Goal: Task Accomplishment & Management: Complete application form

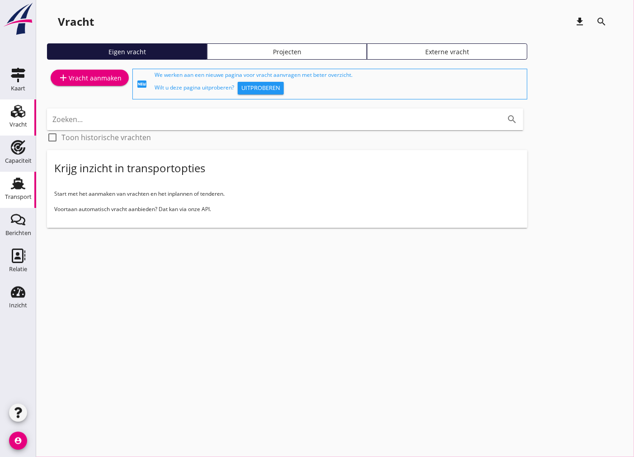
click at [14, 196] on div "Transport" at bounding box center [18, 197] width 27 height 6
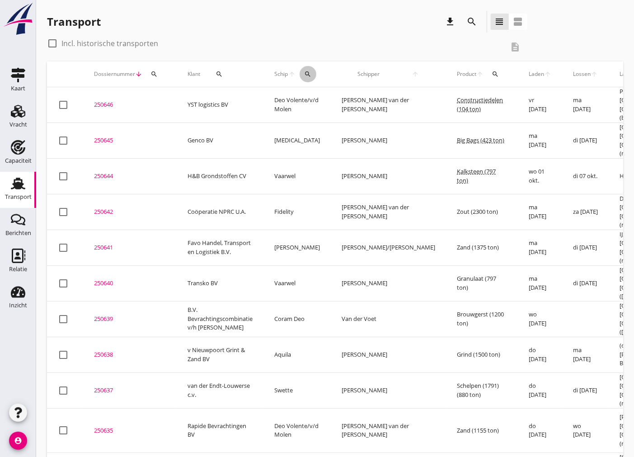
click at [306, 71] on icon "search" at bounding box center [307, 73] width 7 height 7
click at [347, 101] on input "Zoek op (scheeps)naam" at bounding box center [350, 100] width 94 height 14
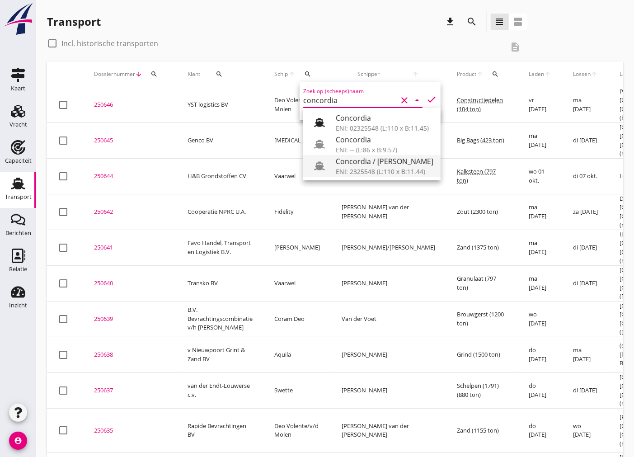
click at [379, 168] on div "ENI: 2325548 (L:110 x B:11.44)" at bounding box center [385, 171] width 98 height 9
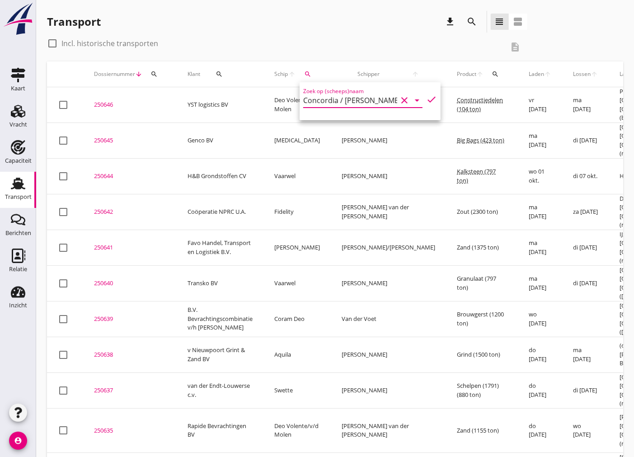
click at [364, 41] on div "check_box_outline_blank Incl. historische transporten" at bounding box center [275, 43] width 457 height 14
click at [304, 71] on icon "search" at bounding box center [307, 73] width 7 height 7
click at [430, 102] on icon "check" at bounding box center [431, 99] width 11 height 11
type input "Concordia / [PERSON_NAME]"
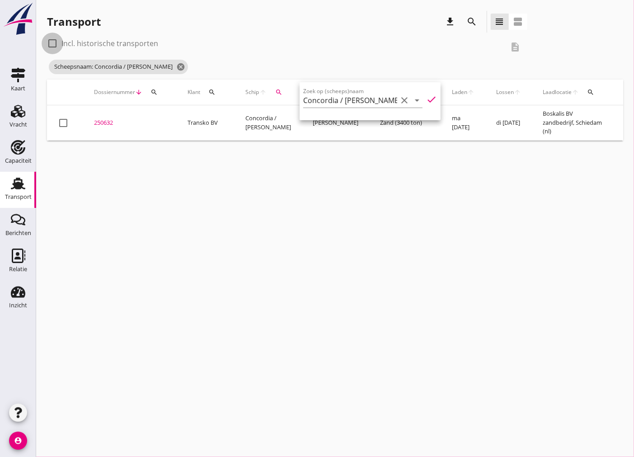
click at [50, 43] on div at bounding box center [52, 43] width 15 height 15
checkbox input "true"
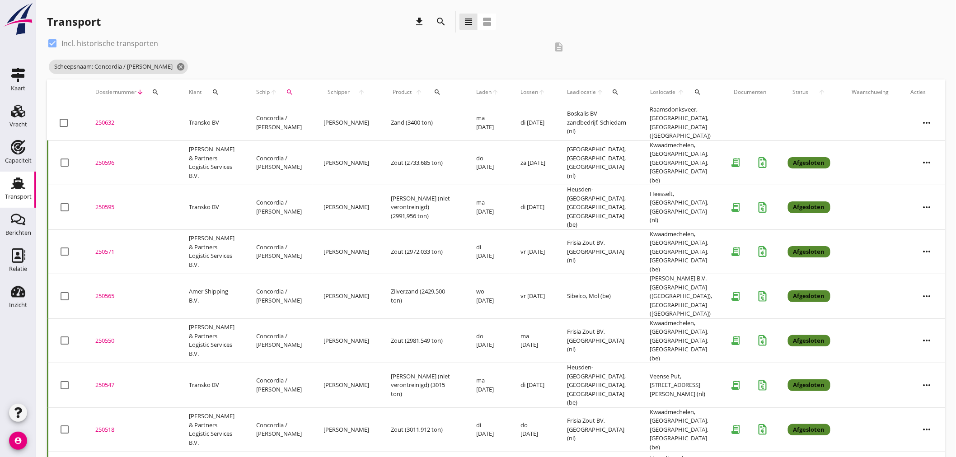
click at [633, 150] on icon "more_horiz" at bounding box center [926, 162] width 25 height 25
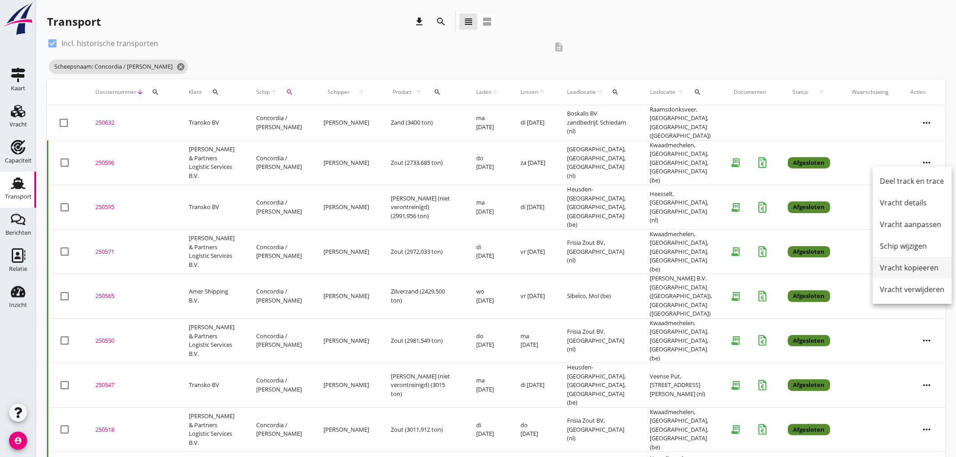
click at [633, 270] on div "Vracht kopieeren" at bounding box center [912, 267] width 65 height 11
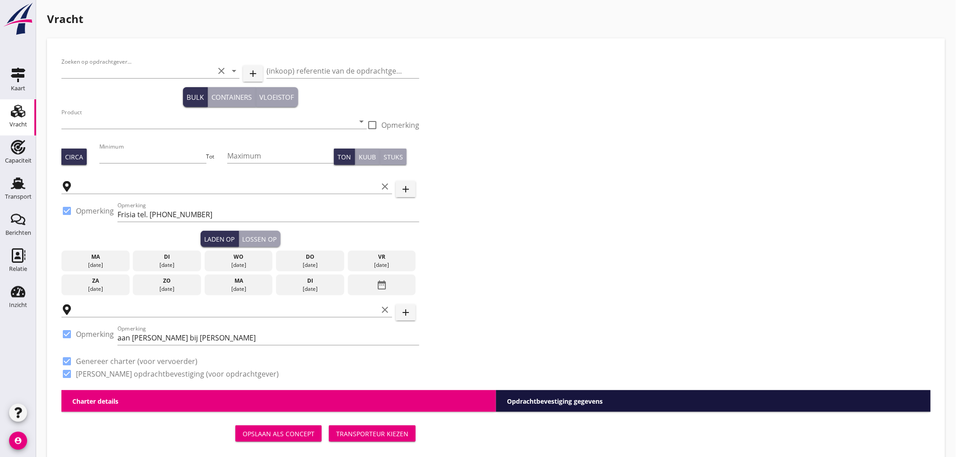
type input "[PERSON_NAME] & Partners Logistic Services B.V."
type input "Zout (6210)"
type input "3000"
type input "[GEOGRAPHIC_DATA], [GEOGRAPHIC_DATA], [GEOGRAPHIC_DATA]"
checkbox input "true"
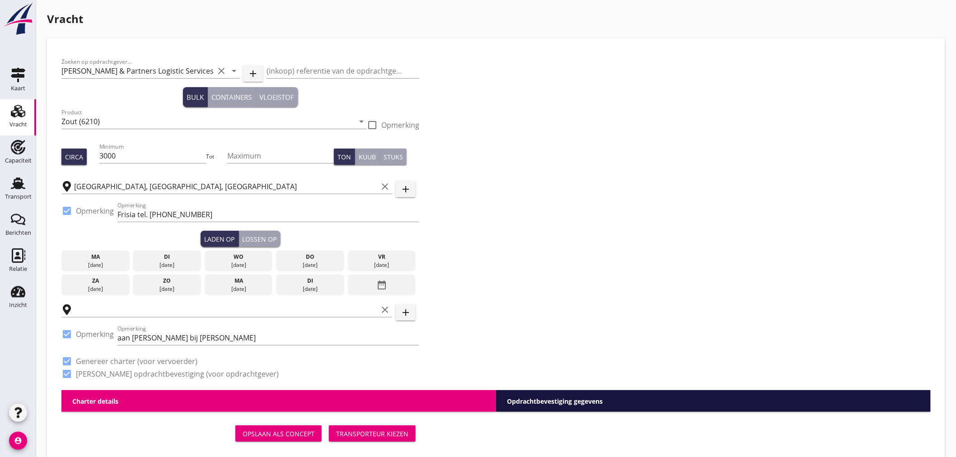
type input "Kwaadmechelen, [GEOGRAPHIC_DATA], [GEOGRAPHIC_DATA], [GEOGRAPHIC_DATA]"
checkbox input "true"
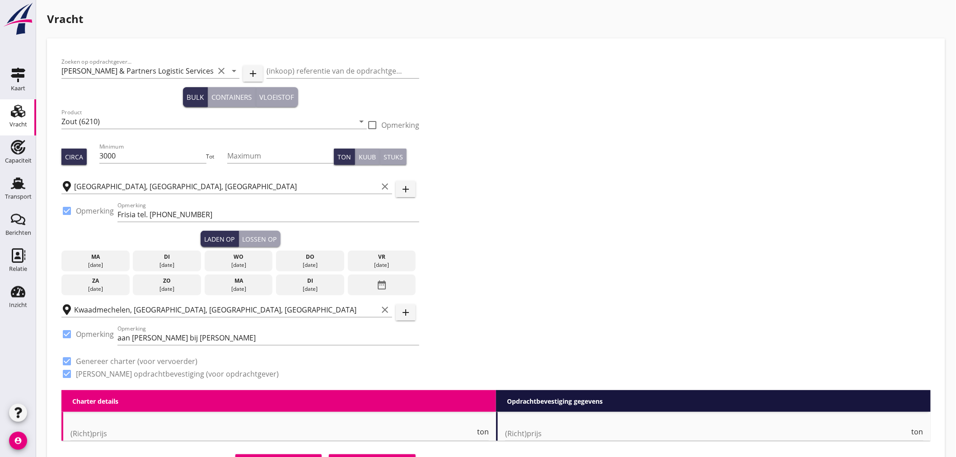
type input "5.75"
checkbox input "false"
radio input "false"
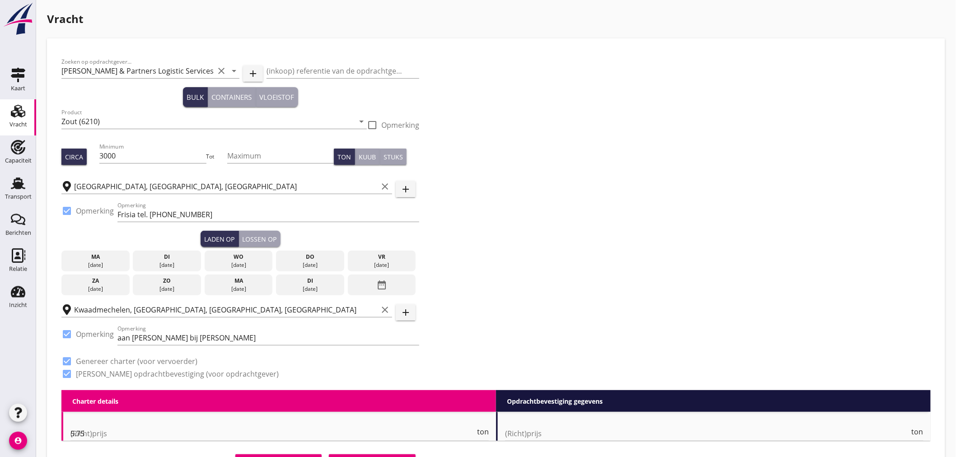
checkbox input "true"
type input "24"
type input "48"
type input "5"
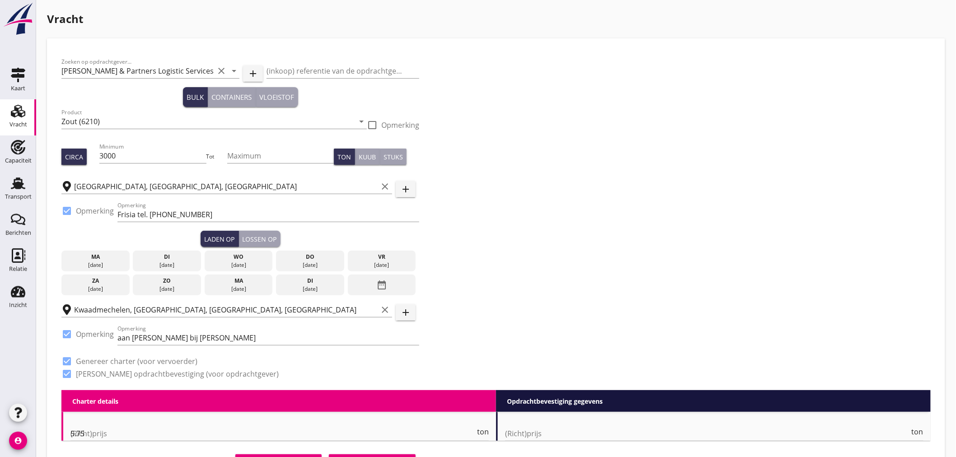
type input "14"
type input "5.75"
type textarea "vloer wordt geschildert door [PERSON_NAME](met [PERSON_NAME]) [PERSON_NAME] nee…"
checkbox input "false"
radio input "false"
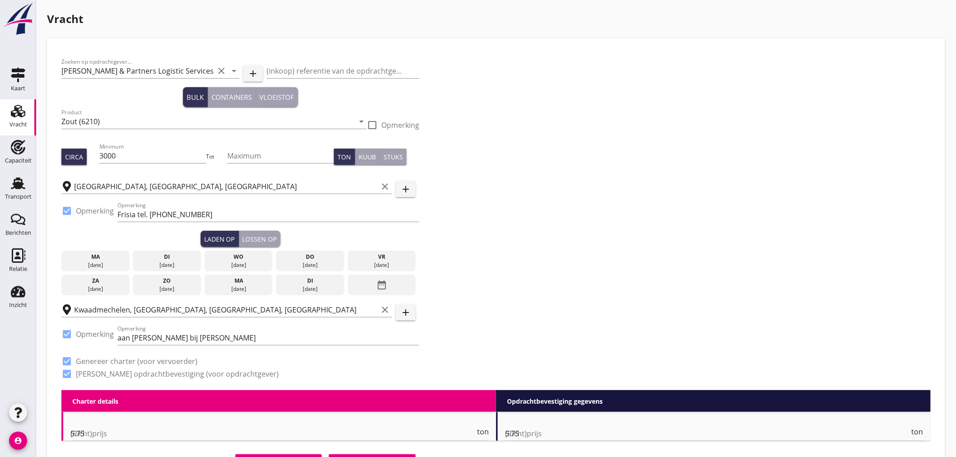
radio input "false"
checkbox input "true"
type input "24"
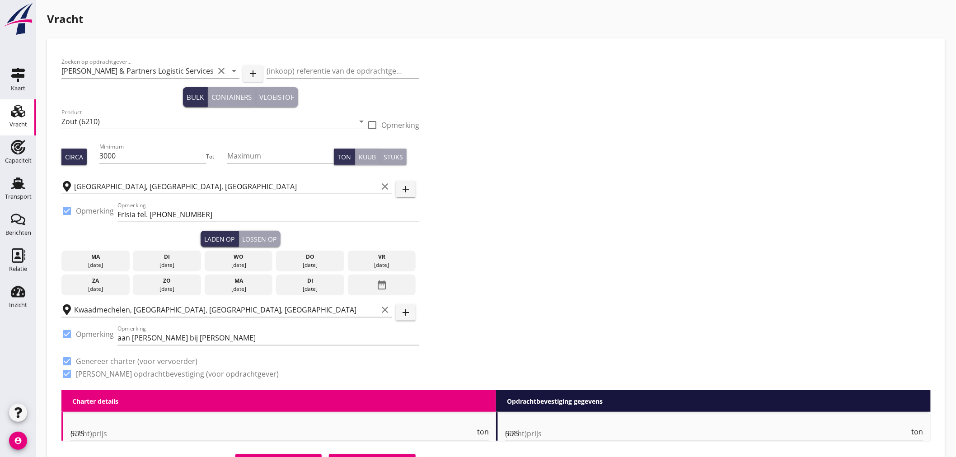
type input "48"
type input "14"
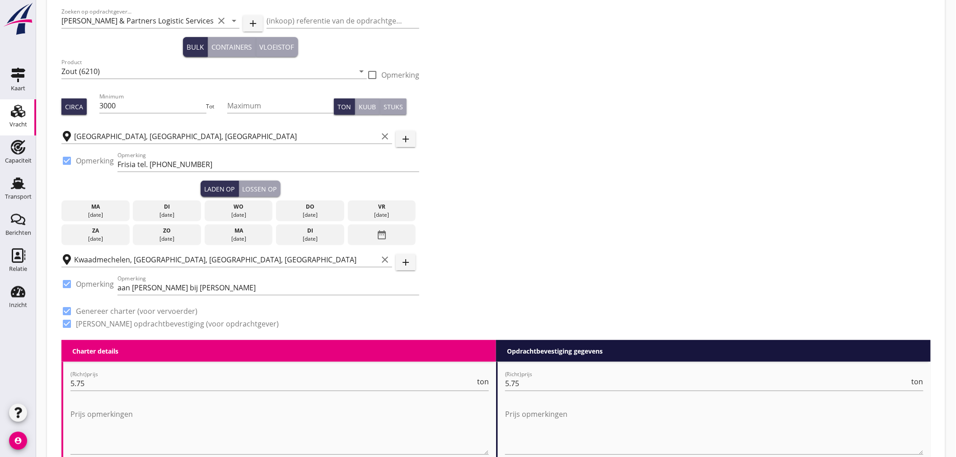
click at [374, 233] on div "date_range" at bounding box center [382, 235] width 68 height 21
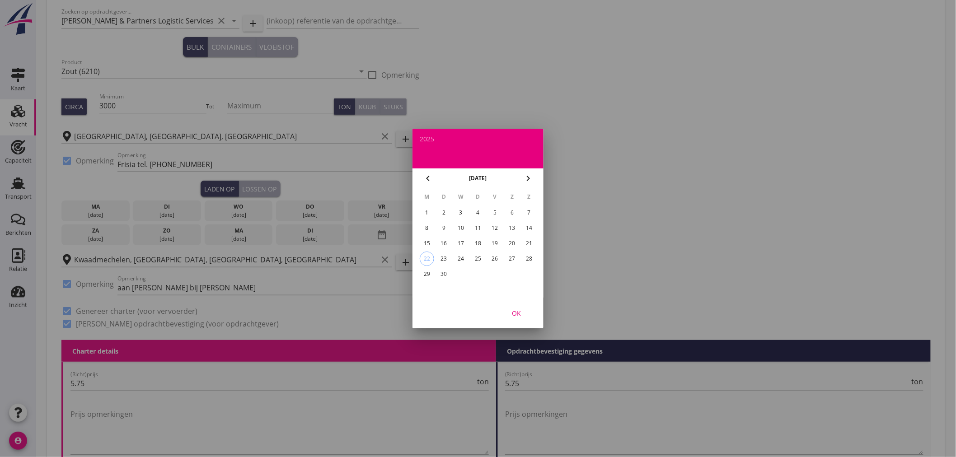
click at [459, 244] on div "17" at bounding box center [461, 243] width 14 height 14
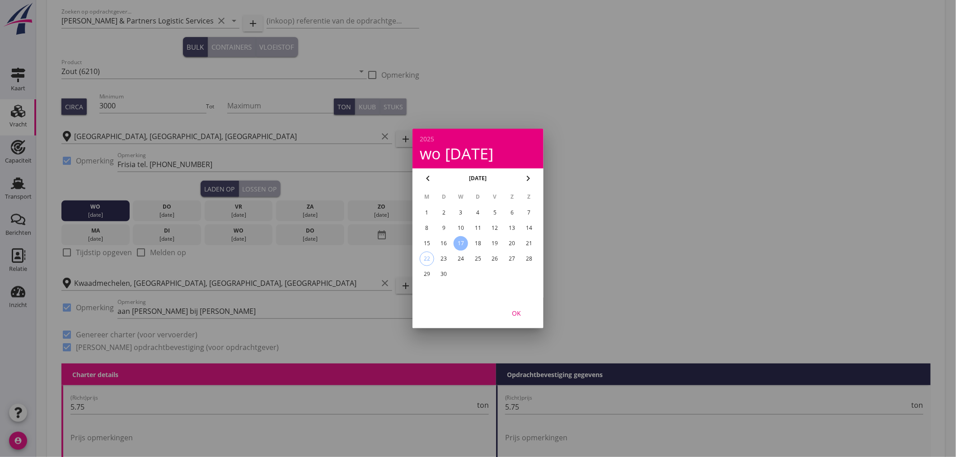
click at [519, 309] on div "OK" at bounding box center [516, 313] width 25 height 9
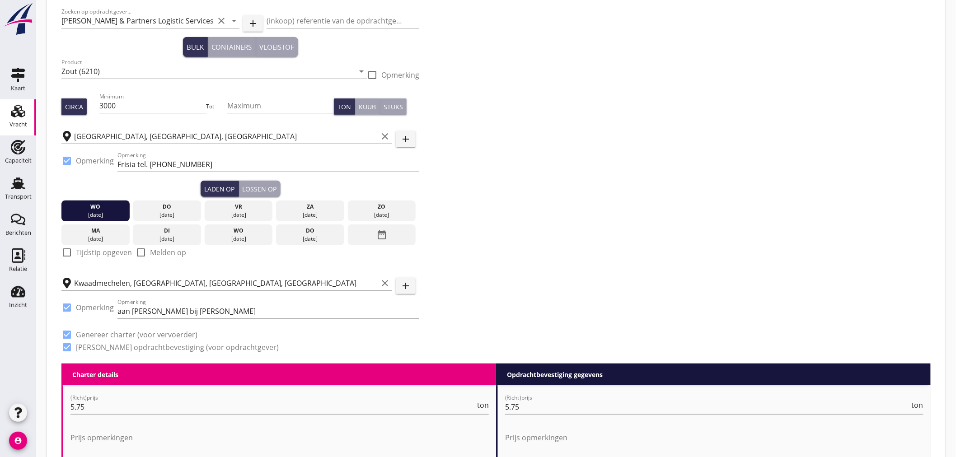
click at [63, 246] on div at bounding box center [66, 252] width 15 height 15
checkbox input "true"
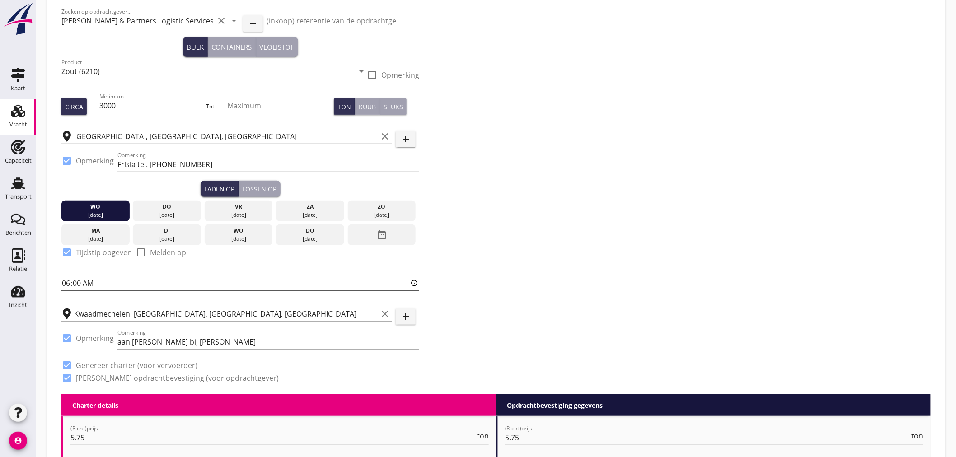
click at [75, 285] on input "06:00" at bounding box center [240, 283] width 358 height 14
type input "06:01"
click at [257, 187] on div "Lossen op" at bounding box center [260, 188] width 34 height 9
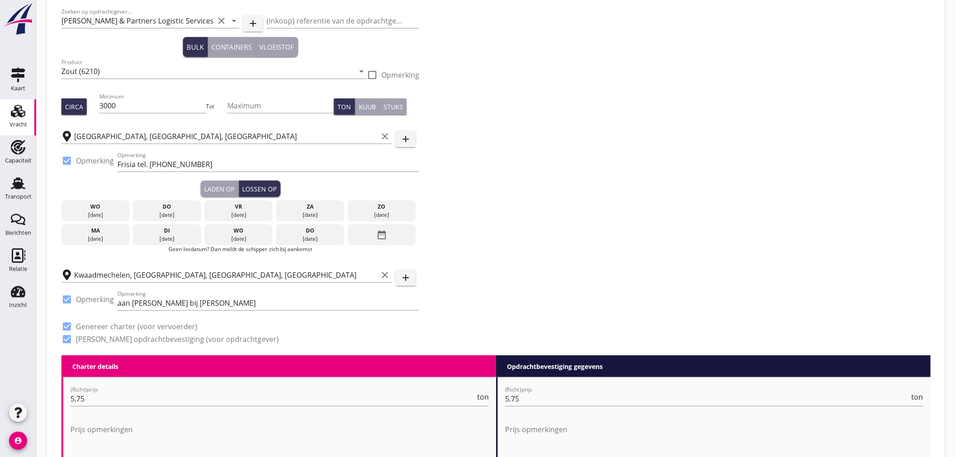
click at [253, 208] on div "vr" at bounding box center [239, 207] width 64 height 8
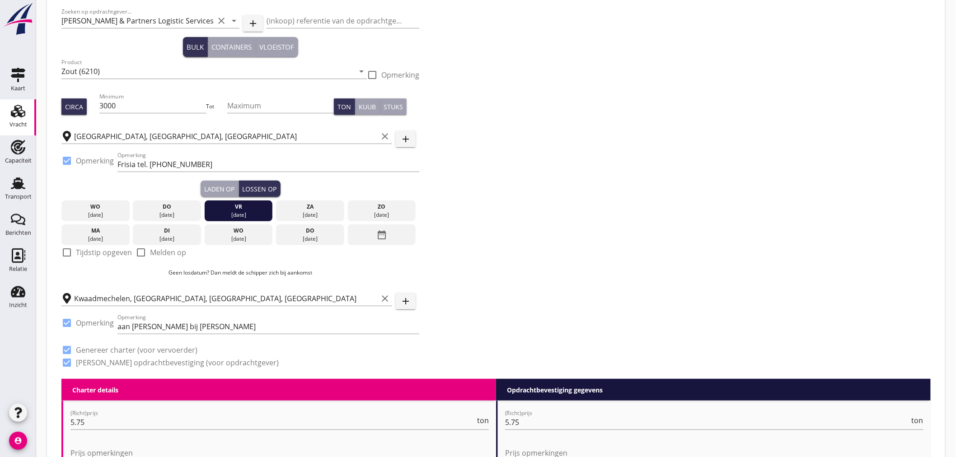
click at [63, 251] on div at bounding box center [66, 252] width 15 height 15
checkbox input "true"
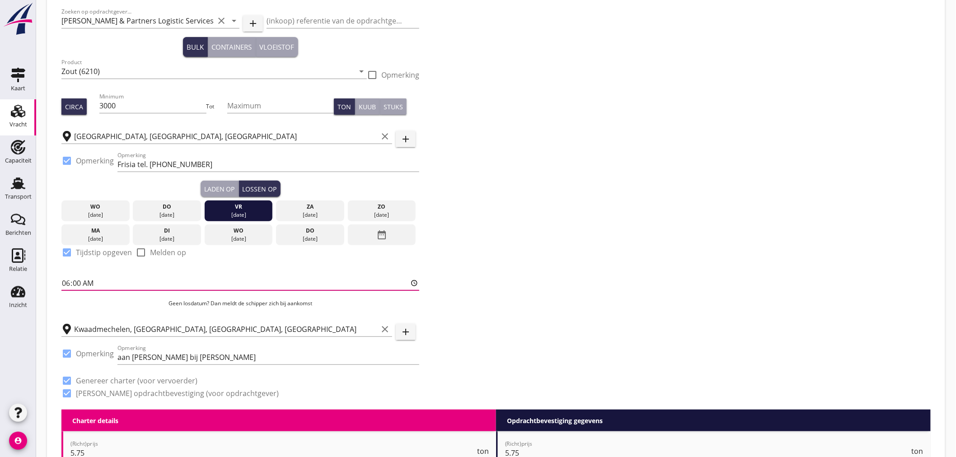
click at [64, 283] on input "06:00" at bounding box center [240, 283] width 358 height 14
type input "12:01"
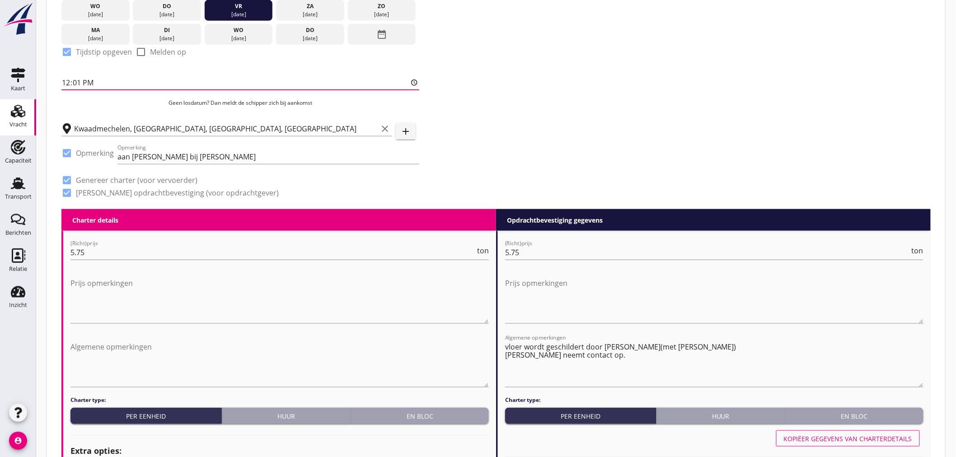
click at [619, 138] on div "Zoeken op opdrachtgever... [PERSON_NAME] & Partners Logistic Services B.V. clea…" at bounding box center [496, 5] width 876 height 407
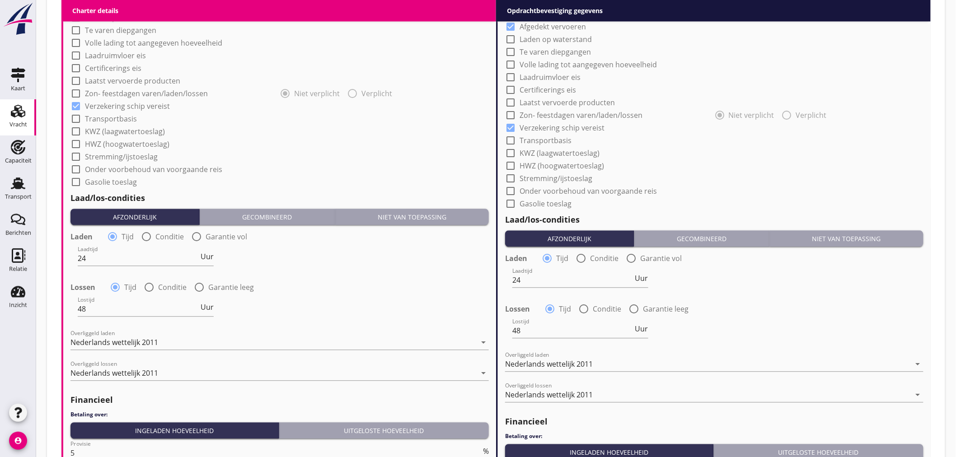
scroll to position [923, 0]
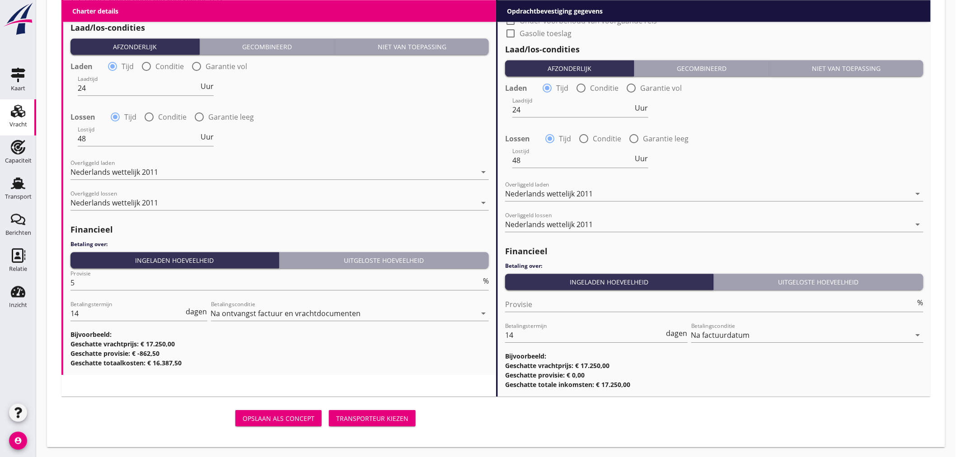
click at [388, 419] on div "Transporteur kiezen" at bounding box center [372, 418] width 72 height 9
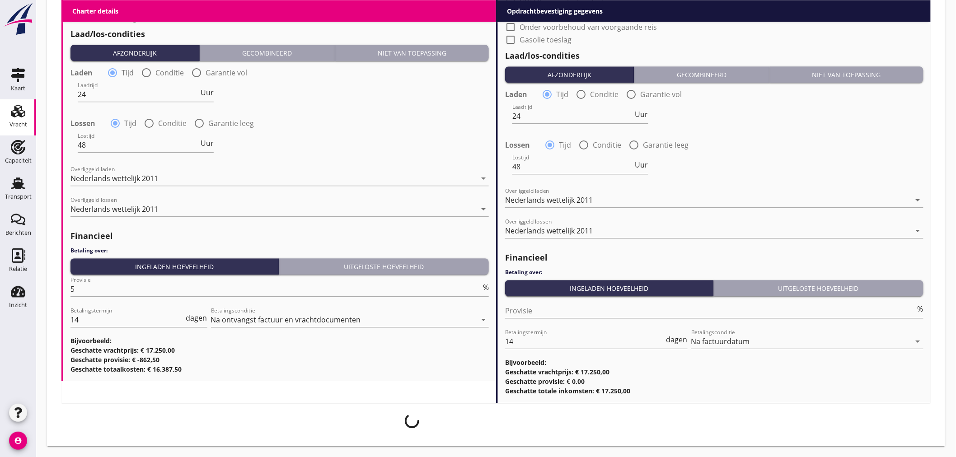
scroll to position [916, 0]
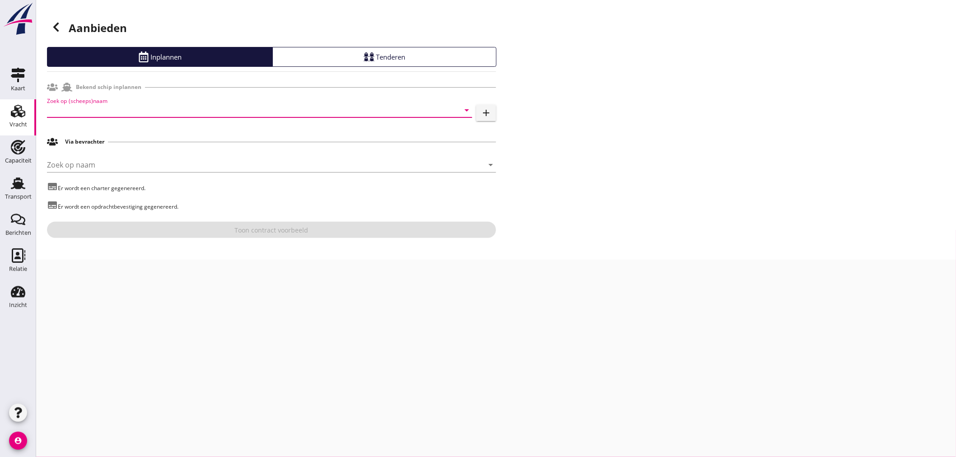
click at [209, 107] on input "Zoek op (scheeps)naam" at bounding box center [247, 110] width 400 height 14
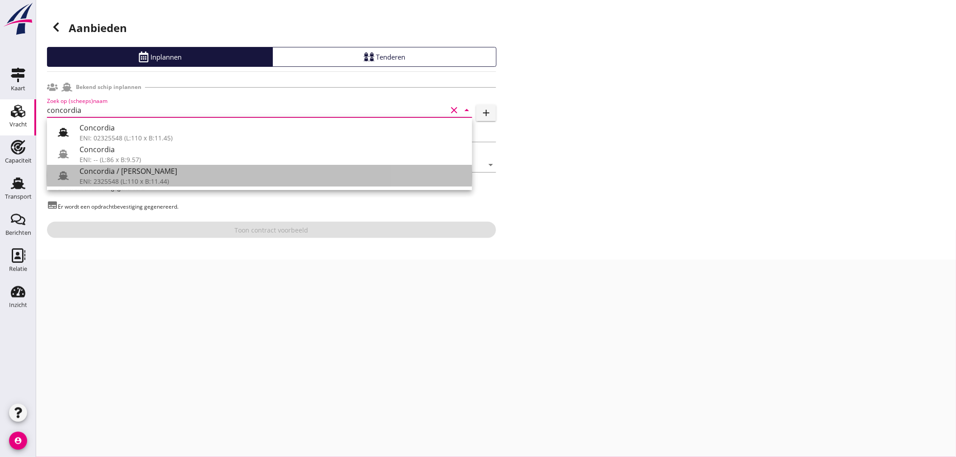
click at [186, 176] on div "Concordia / [PERSON_NAME]" at bounding box center [272, 171] width 385 height 11
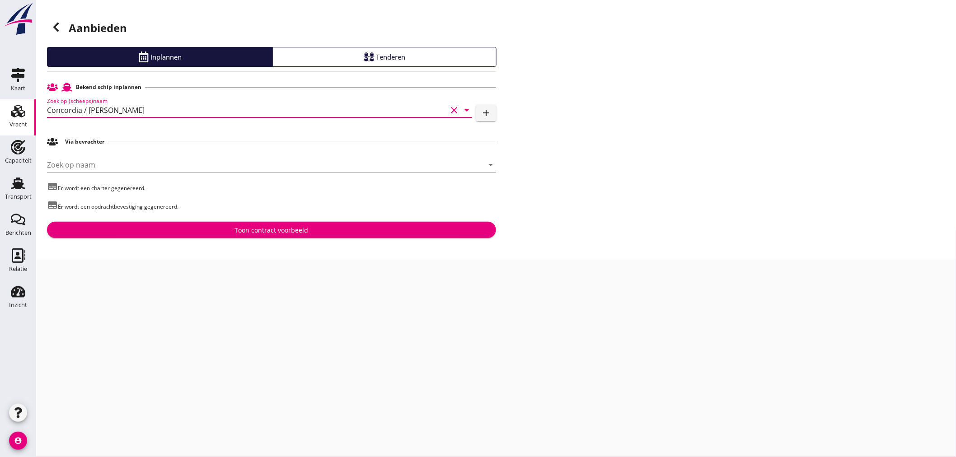
type input "Concordia / [PERSON_NAME]"
click at [229, 234] on div "Toon contract voorbeeld" at bounding box center [271, 229] width 435 height 9
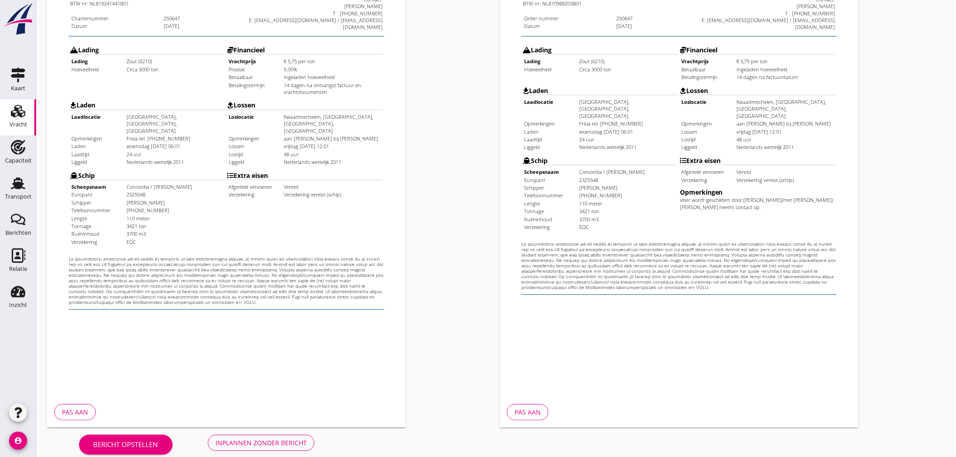
scroll to position [211, 0]
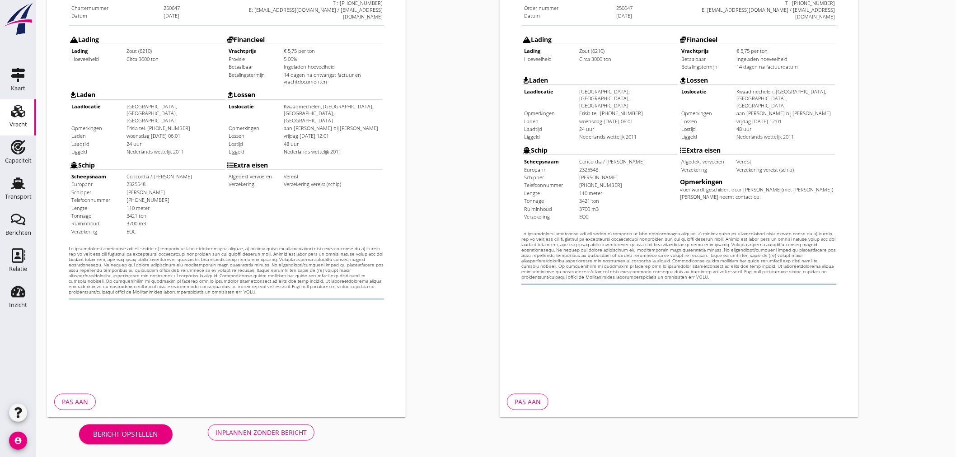
click at [267, 430] on div "Inplannen zonder bericht" at bounding box center [260, 432] width 91 height 9
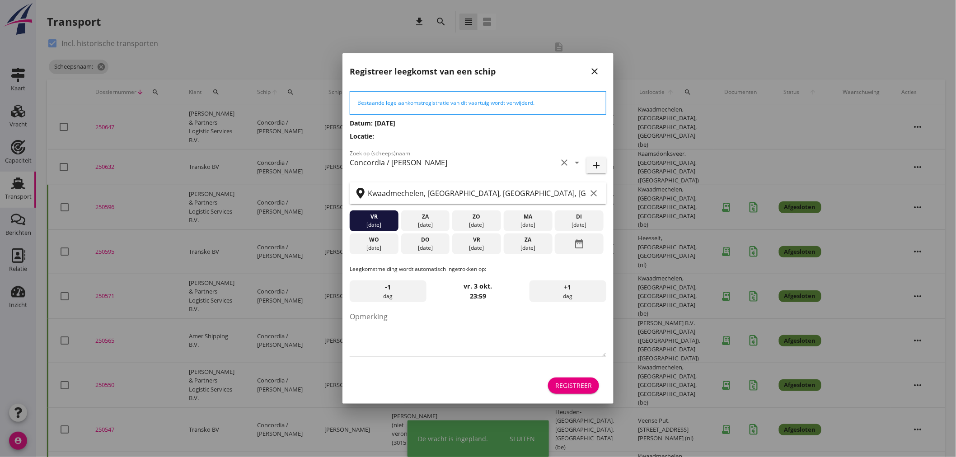
click at [598, 385] on button "Registreer" at bounding box center [573, 386] width 51 height 16
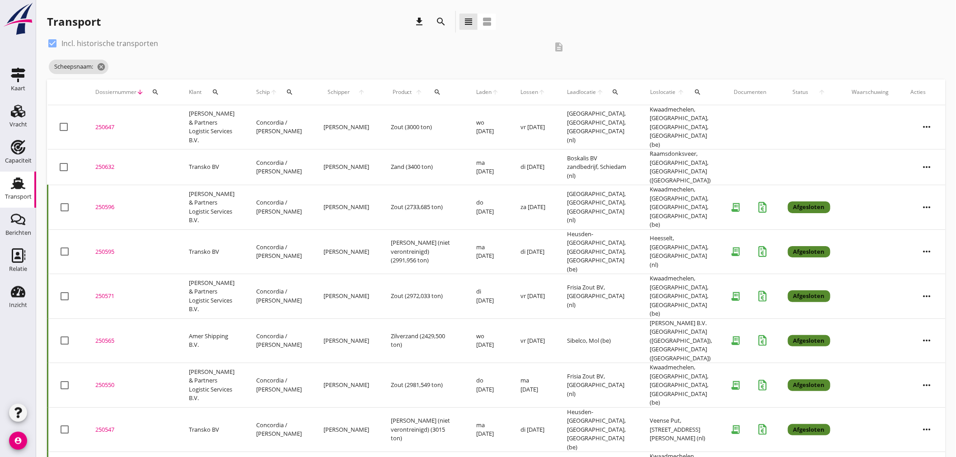
click at [110, 123] on div "250647" at bounding box center [131, 127] width 72 height 9
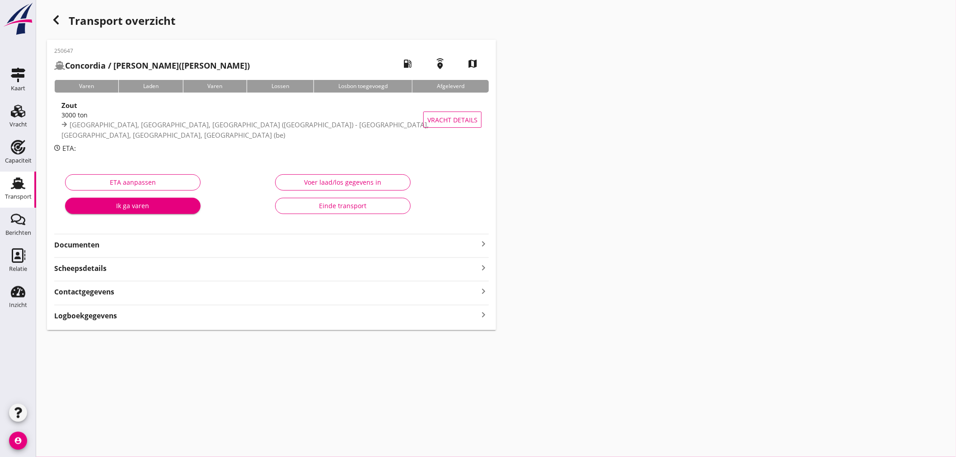
click at [436, 242] on strong "Documenten" at bounding box center [266, 245] width 424 height 10
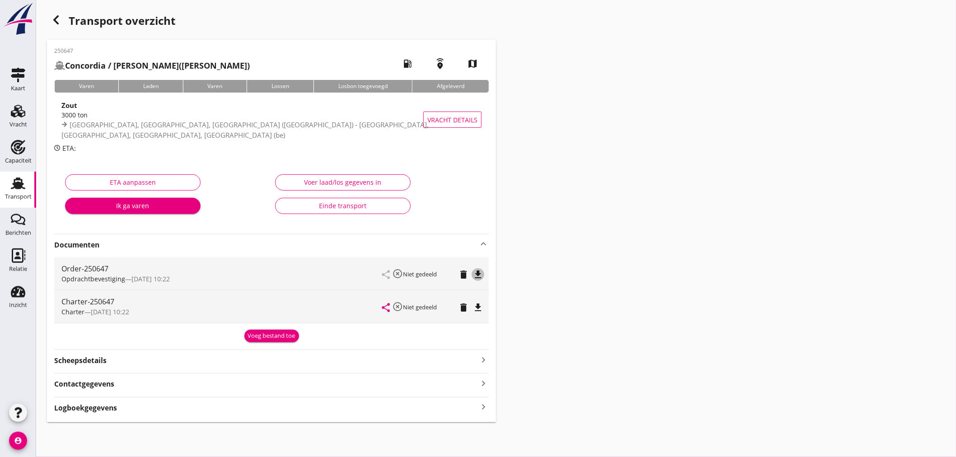
click at [477, 275] on icon "file_download" at bounding box center [477, 274] width 11 height 11
click at [477, 310] on icon "file_download" at bounding box center [477, 307] width 11 height 11
